Goal: Information Seeking & Learning: Learn about a topic

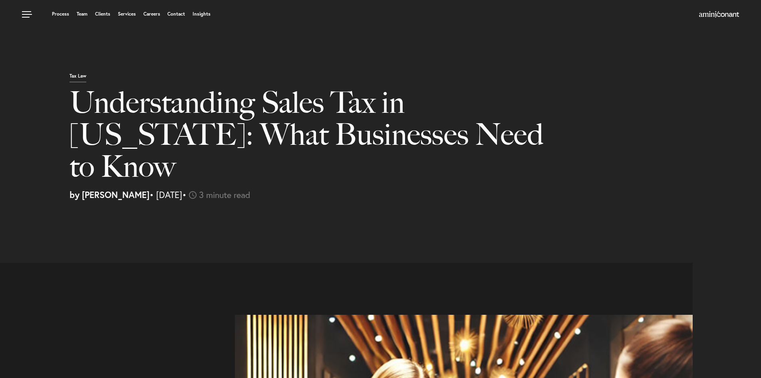
select select "US"
select select "Austin"
select select "Business and Civil Litigation"
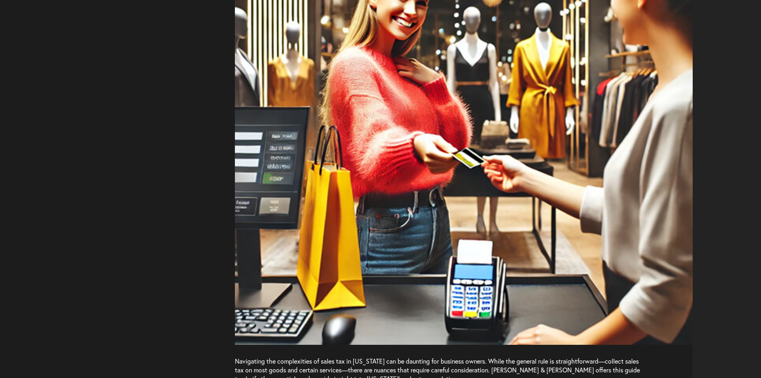
scroll to position [559, 0]
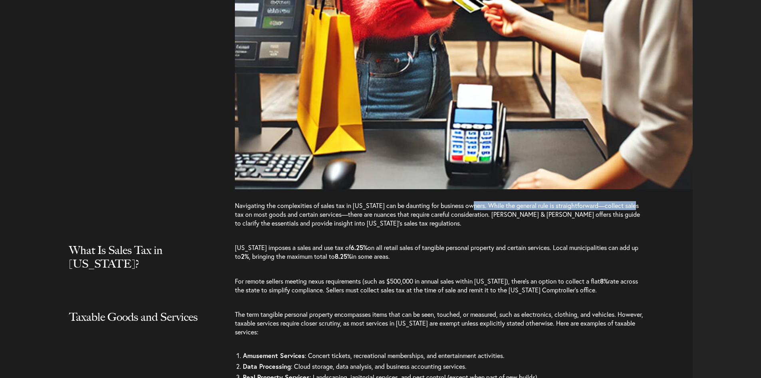
drag, startPoint x: 475, startPoint y: 173, endPoint x: 639, endPoint y: 174, distance: 164.6
click at [639, 201] on p "Navigating the complexities of sales tax in [US_STATE] can be daunting for busi…" at bounding box center [441, 218] width 412 height 34
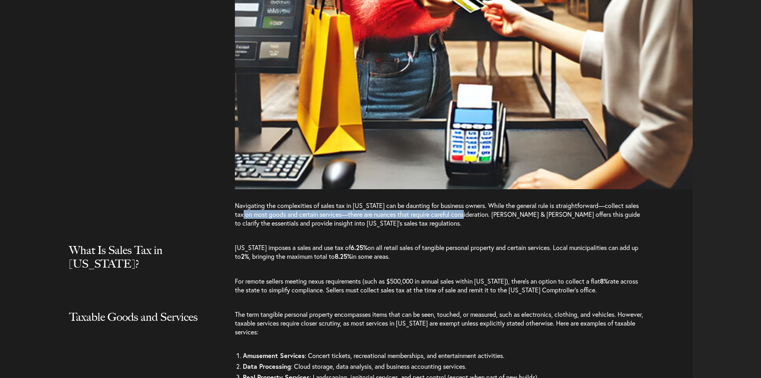
drag, startPoint x: 249, startPoint y: 183, endPoint x: 473, endPoint y: 183, distance: 224.2
click at [473, 201] on p "Navigating the complexities of sales tax in [US_STATE] can be daunting for busi…" at bounding box center [441, 218] width 412 height 34
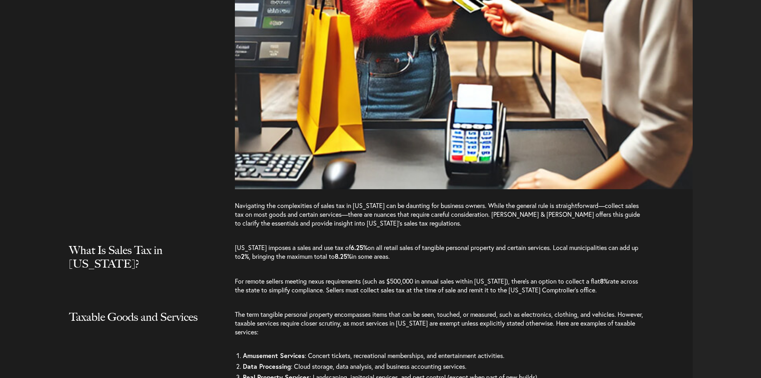
click at [401, 202] on p "Navigating the complexities of sales tax in [US_STATE] can be daunting for busi…" at bounding box center [441, 218] width 412 height 34
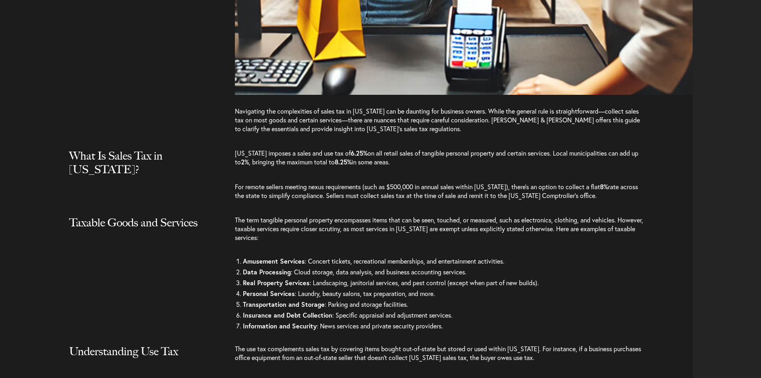
scroll to position [679, 0]
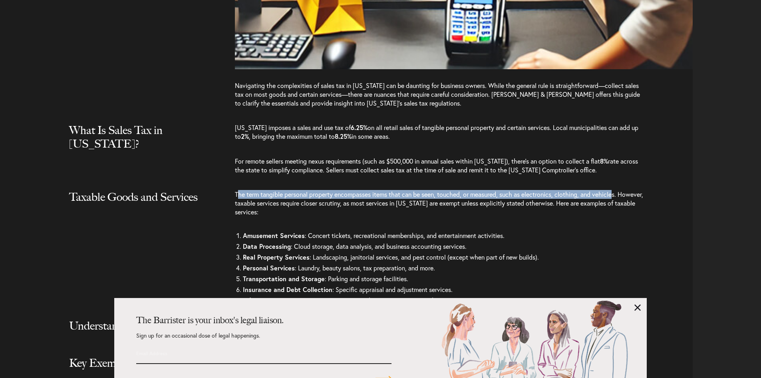
drag, startPoint x: 237, startPoint y: 164, endPoint x: 617, endPoint y: 159, distance: 379.6
click at [617, 190] on p "The term tangible personal property encompasses items that can be seen, touched…" at bounding box center [441, 207] width 412 height 34
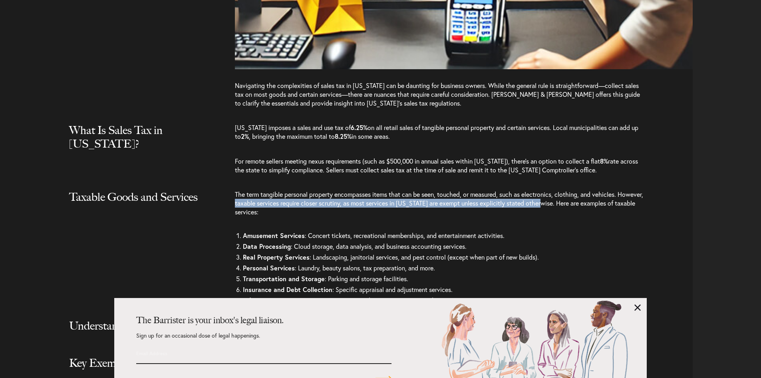
drag, startPoint x: 261, startPoint y: 170, endPoint x: 572, endPoint y: 170, distance: 311.7
click at [572, 190] on p "The term tangible personal property encompasses items that can be seen, touched…" at bounding box center [441, 207] width 412 height 34
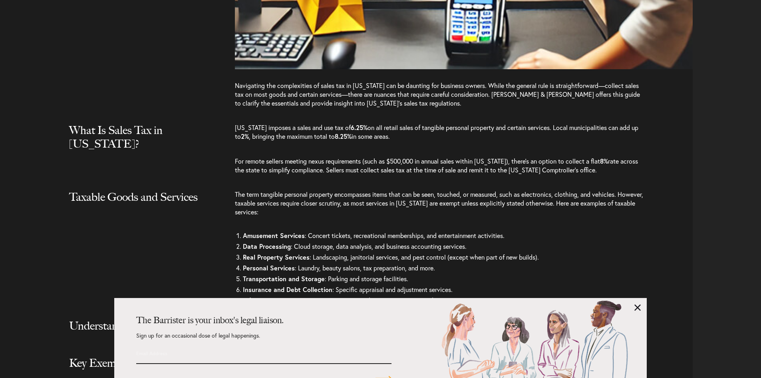
click at [322, 230] on li "Amusement Services : Concert tickets, recreational memberships, and entertainme…" at bounding box center [445, 235] width 404 height 11
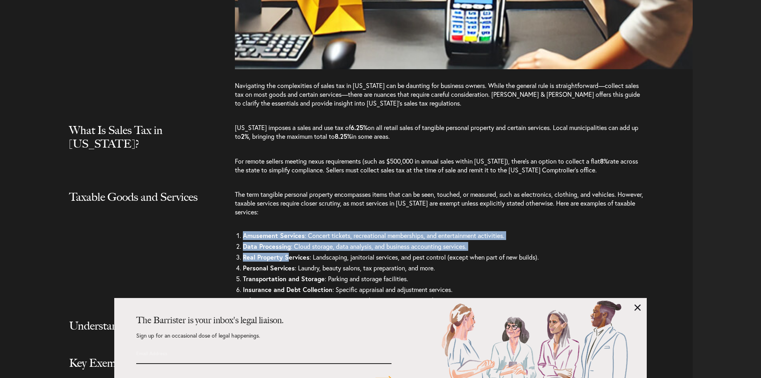
drag, startPoint x: 243, startPoint y: 204, endPoint x: 286, endPoint y: 222, distance: 47.5
click at [286, 230] on ol "Amusement Services : Concert tickets, recreational memberships, and entertainme…" at bounding box center [441, 268] width 412 height 76
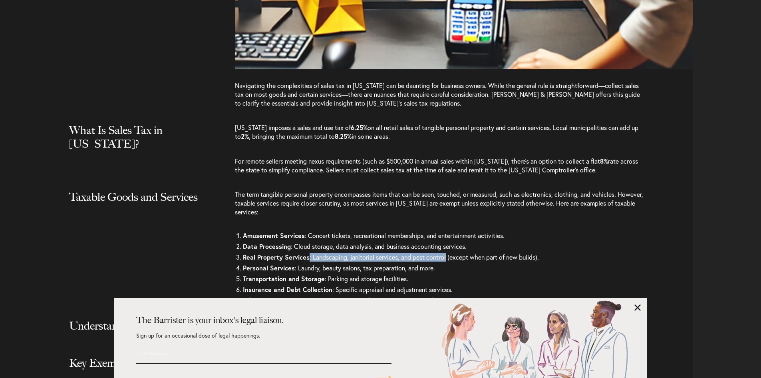
drag, startPoint x: 309, startPoint y: 226, endPoint x: 448, endPoint y: 227, distance: 138.3
click at [448, 251] on li "Real Property Services : Landscaping, janitorial services, and pest control (ex…" at bounding box center [445, 256] width 404 height 11
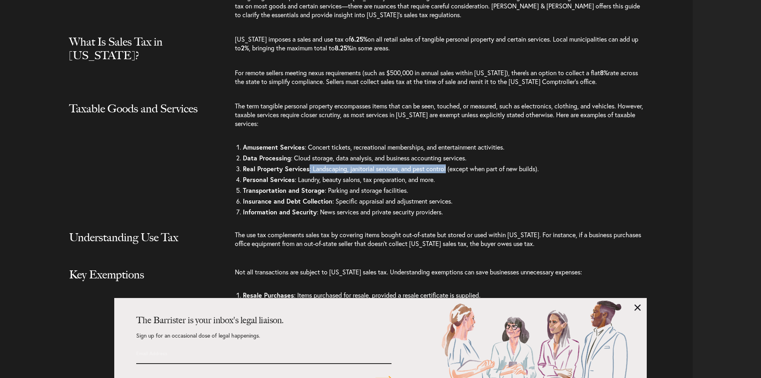
scroll to position [799, 0]
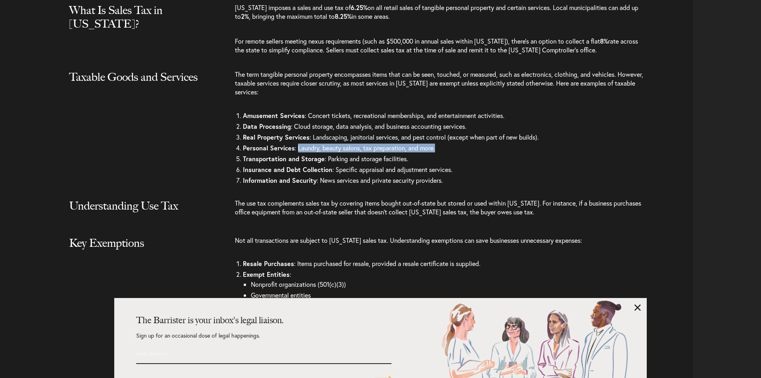
drag, startPoint x: 297, startPoint y: 116, endPoint x: 436, endPoint y: 116, distance: 139.4
click at [436, 142] on li "Personal Services : Laundry, beauty salons, tax preparation, and more." at bounding box center [445, 147] width 404 height 11
click at [364, 142] on li "Personal Services : Laundry, beauty salons, tax preparation, and more." at bounding box center [445, 147] width 404 height 11
drag, startPoint x: 362, startPoint y: 116, endPoint x: 406, endPoint y: 116, distance: 44.4
click at [406, 142] on li "Personal Services : Laundry, beauty salons, tax preparation, and more." at bounding box center [445, 147] width 404 height 11
